Goal: Information Seeking & Learning: Learn about a topic

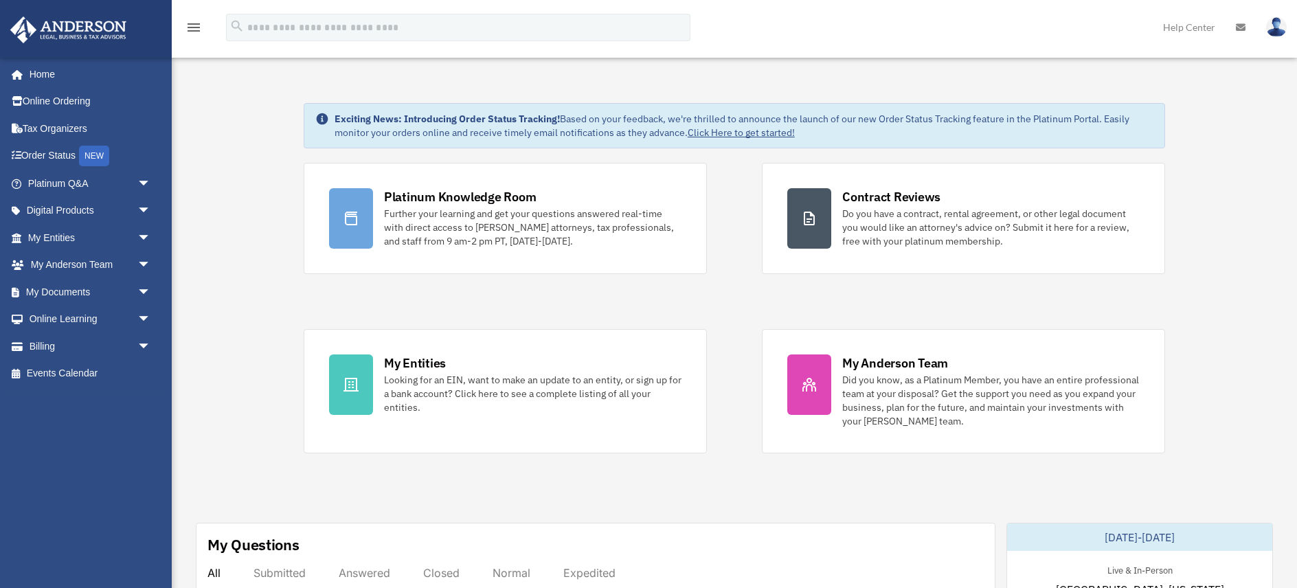
scroll to position [86, 0]
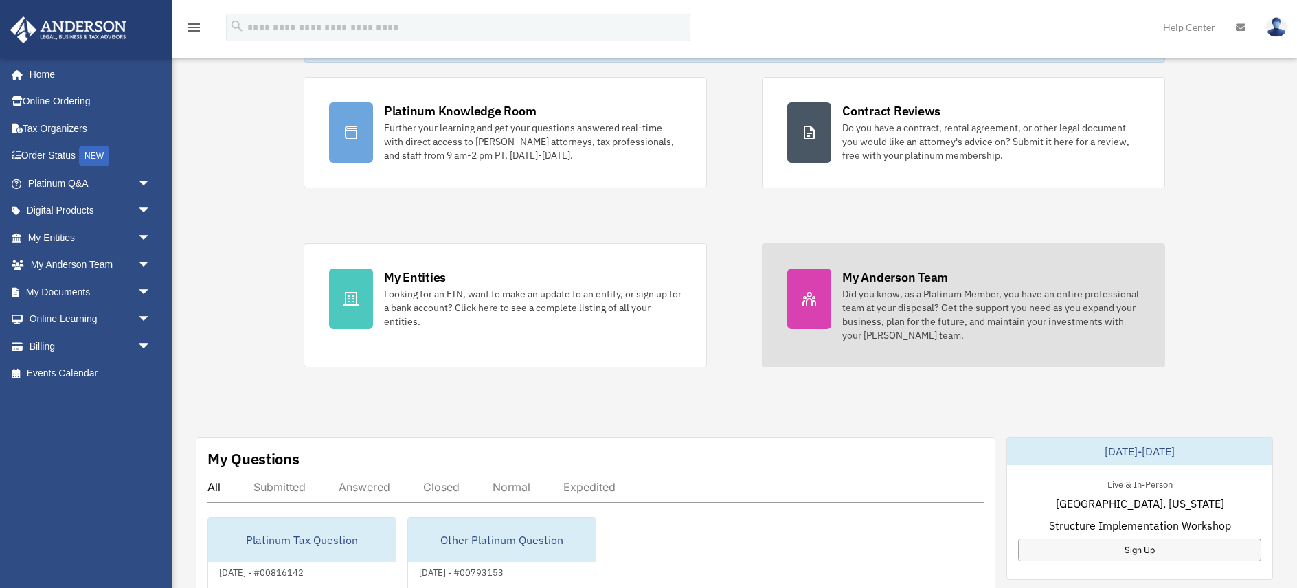
click at [892, 326] on div "Did you know, as a Platinum Member, you have an entire professional team at you…" at bounding box center [990, 314] width 297 height 55
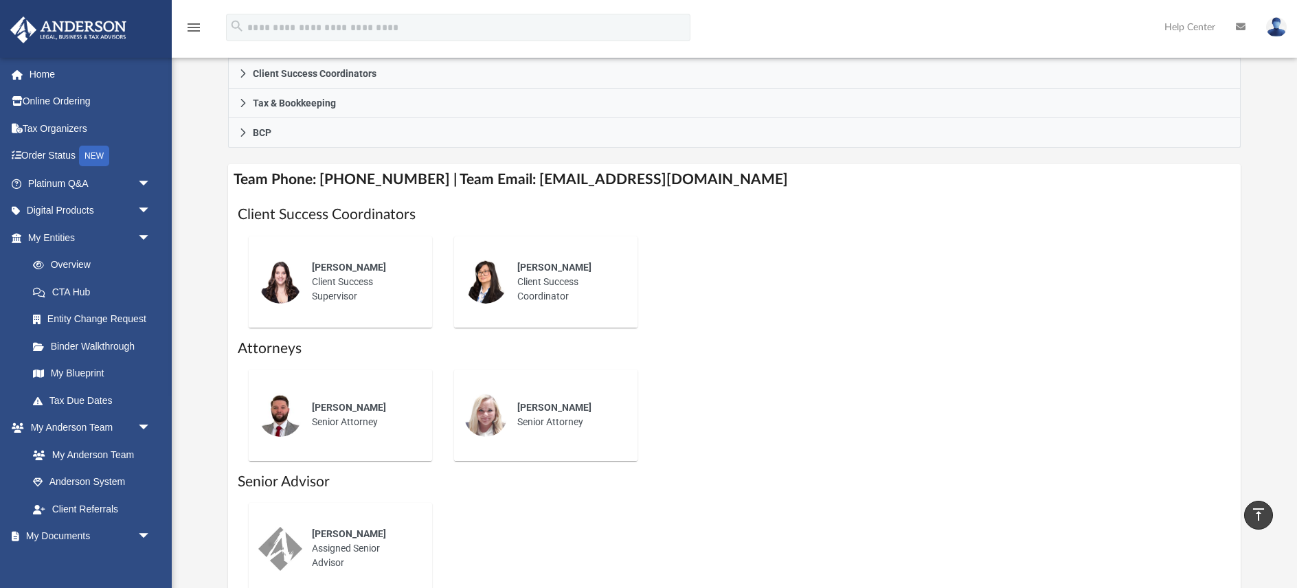
scroll to position [423, 0]
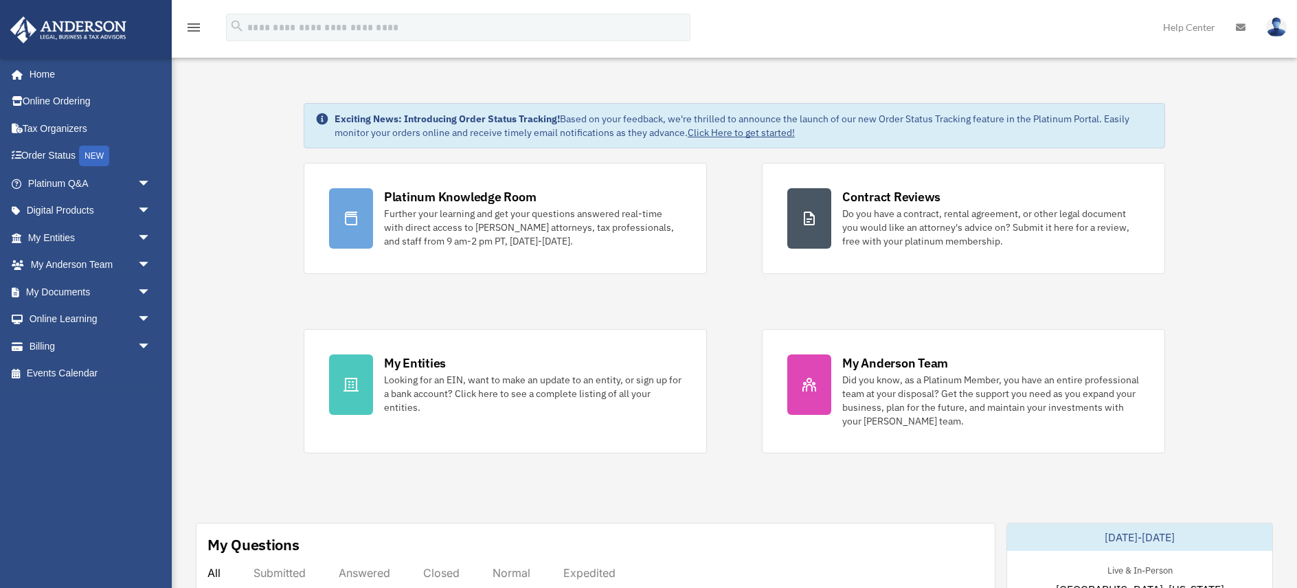
scroll to position [86, 0]
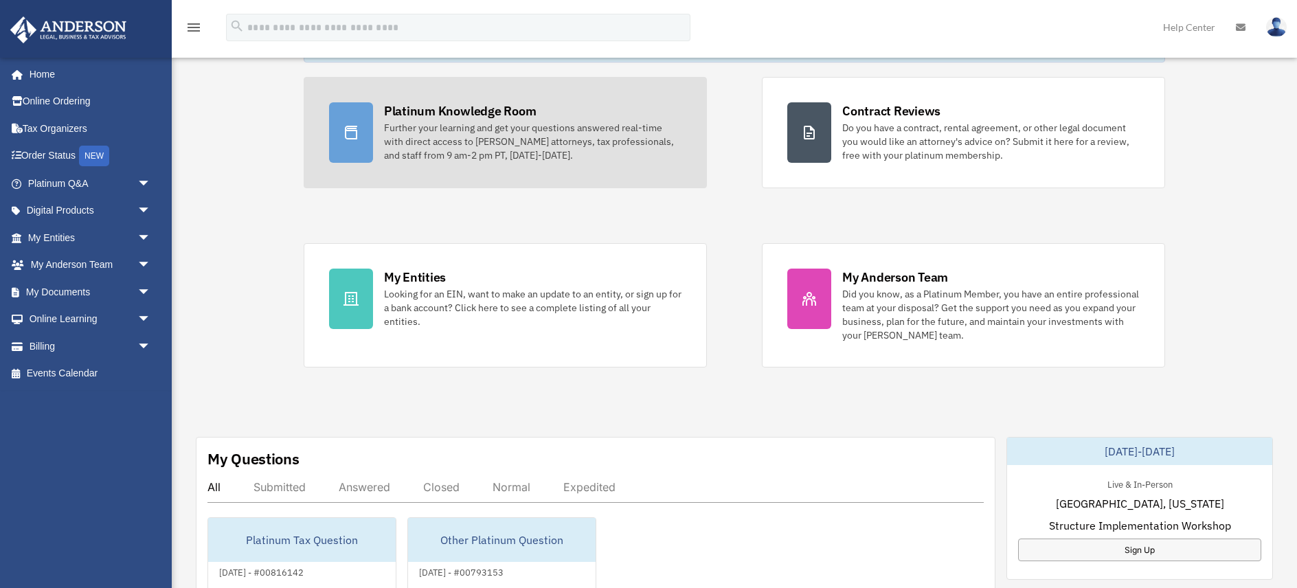
click at [508, 155] on div "Further your learning and get your questions answered real-time with direct acc…" at bounding box center [532, 141] width 297 height 41
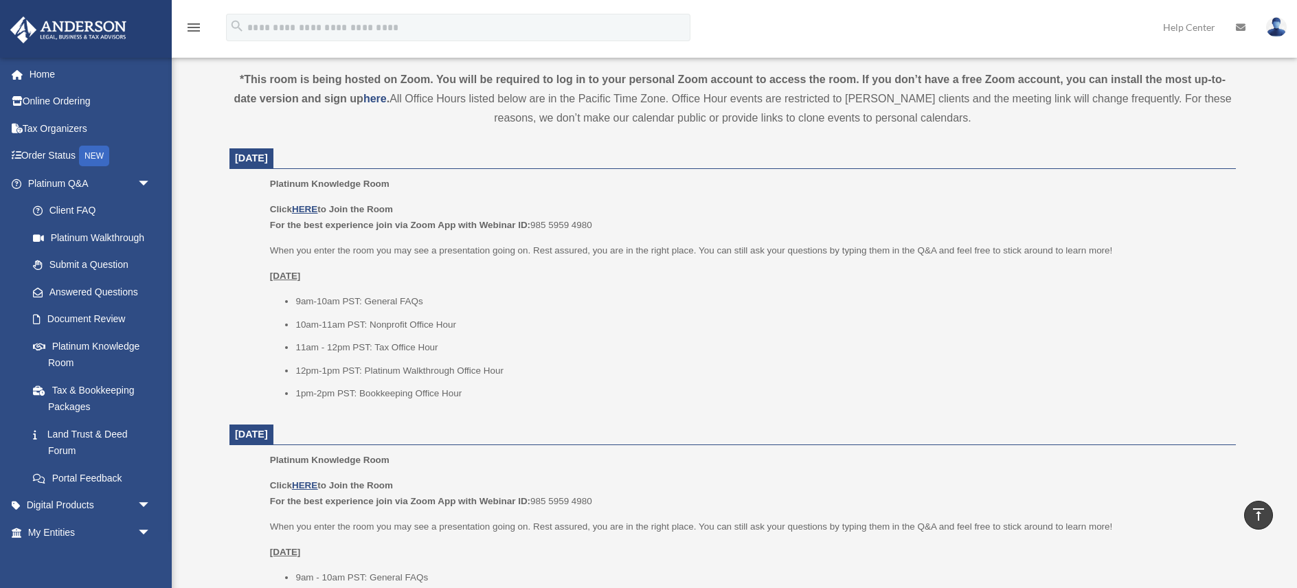
scroll to position [462, 0]
click at [306, 209] on u "HERE" at bounding box center [304, 208] width 25 height 10
